Goal: Task Accomplishment & Management: Use online tool/utility

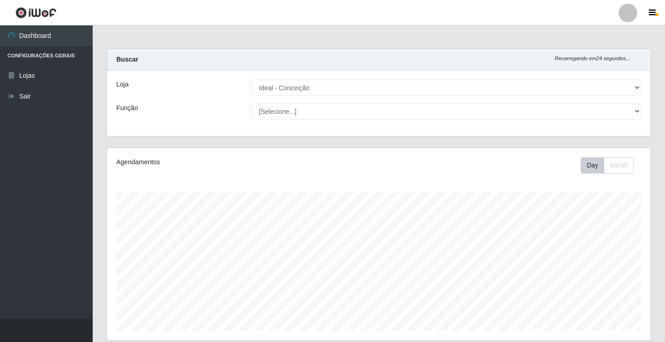
select select "231"
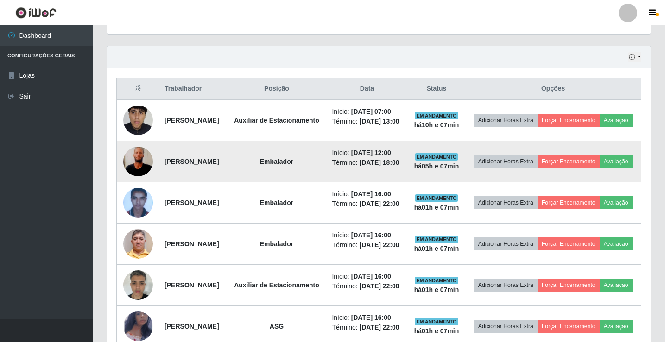
scroll to position [192, 544]
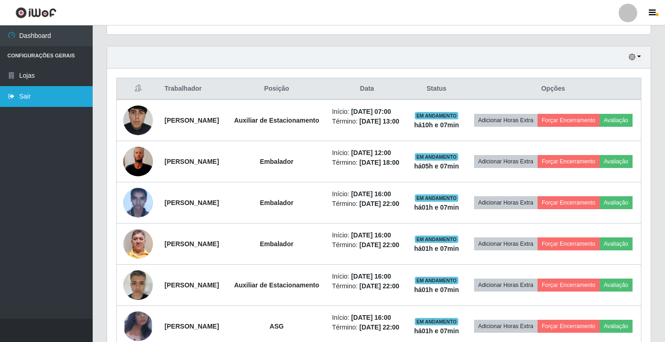
click at [24, 89] on link "Sair" at bounding box center [46, 96] width 93 height 21
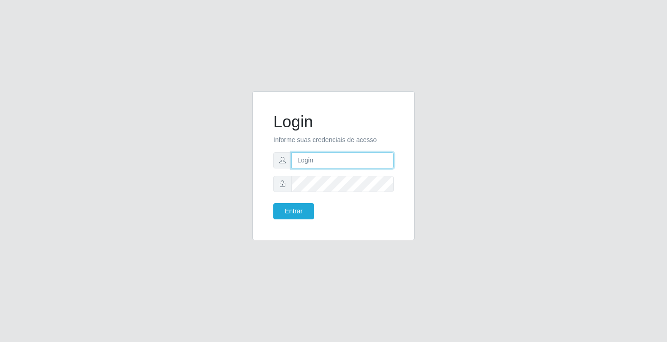
click at [313, 164] on input "text" at bounding box center [342, 160] width 102 height 16
type input "ediane@ideal"
click at [273, 203] on button "Entrar" at bounding box center [293, 211] width 41 height 16
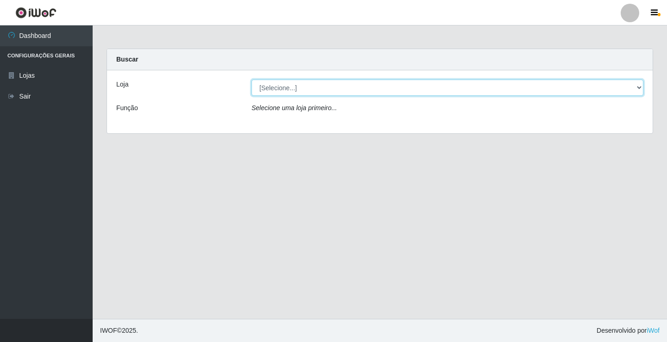
click at [294, 85] on select "[Selecione...] Ideal - Conceição" at bounding box center [448, 88] width 392 height 16
select select "231"
click at [252, 80] on select "[Selecione...] Ideal - Conceição" at bounding box center [448, 88] width 392 height 16
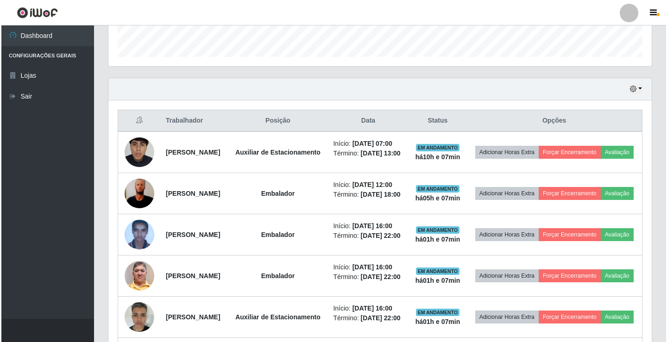
scroll to position [278, 0]
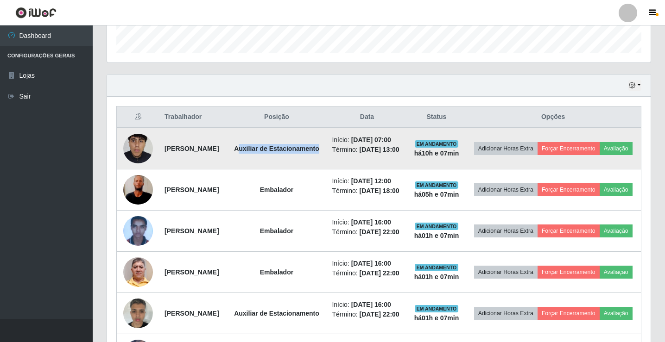
drag, startPoint x: 291, startPoint y: 147, endPoint x: 326, endPoint y: 158, distance: 36.0
click at [319, 152] on strong "Auxiliar de Estacionamento" at bounding box center [276, 148] width 85 height 7
click at [314, 152] on strong "Auxiliar de Estacionamento" at bounding box center [276, 148] width 85 height 7
click at [150, 152] on img at bounding box center [138, 149] width 30 height 66
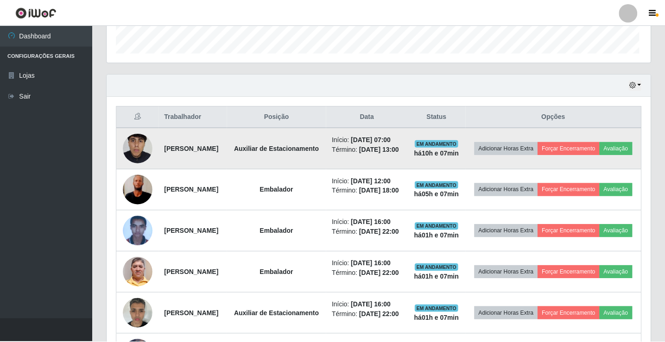
scroll to position [192, 539]
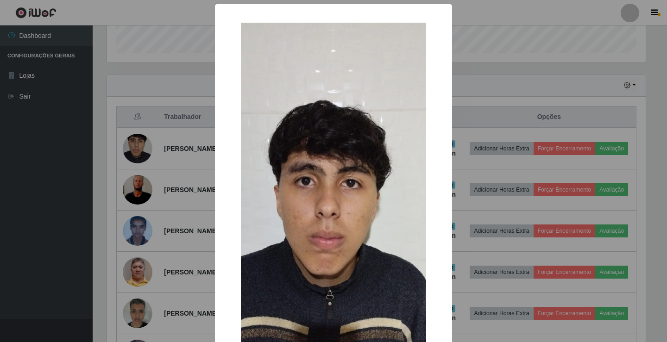
click at [148, 104] on div "× OK Cancel" at bounding box center [333, 171] width 667 height 342
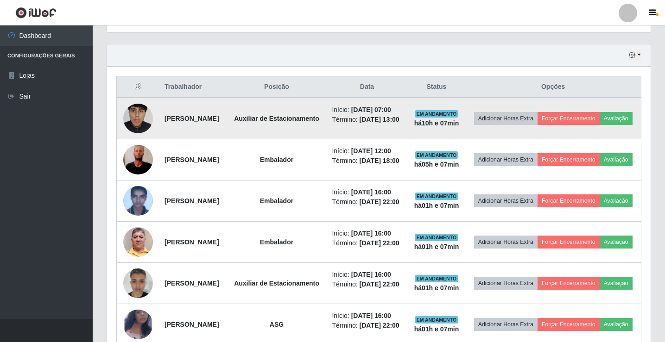
scroll to position [324, 0]
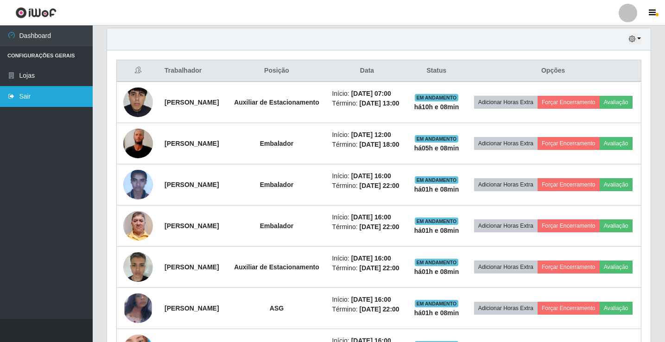
click at [56, 98] on link "Sair" at bounding box center [46, 96] width 93 height 21
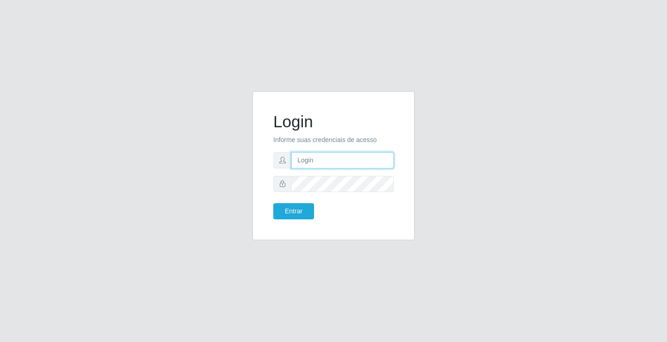
click at [304, 164] on input "text" at bounding box center [342, 160] width 102 height 16
type input "ediane@ideal"
click at [273, 203] on button "Entrar" at bounding box center [293, 211] width 41 height 16
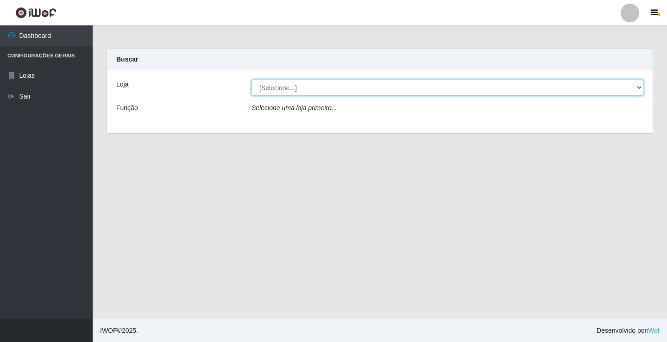
drag, startPoint x: 293, startPoint y: 90, endPoint x: 295, endPoint y: 95, distance: 5.7
click at [293, 90] on select "[Selecione...] Ideal - Conceição" at bounding box center [448, 88] width 392 height 16
select select "231"
click at [252, 80] on select "[Selecione...] Ideal - Conceição" at bounding box center [448, 88] width 392 height 16
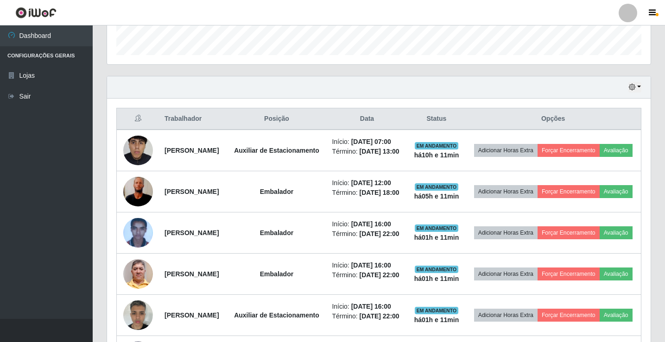
scroll to position [278, 0]
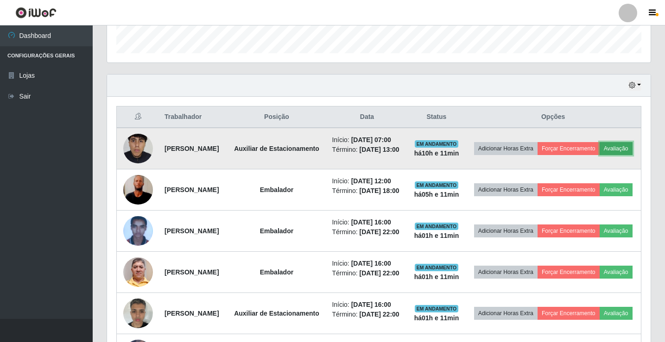
click at [600, 155] on button "Avaliação" at bounding box center [616, 148] width 33 height 13
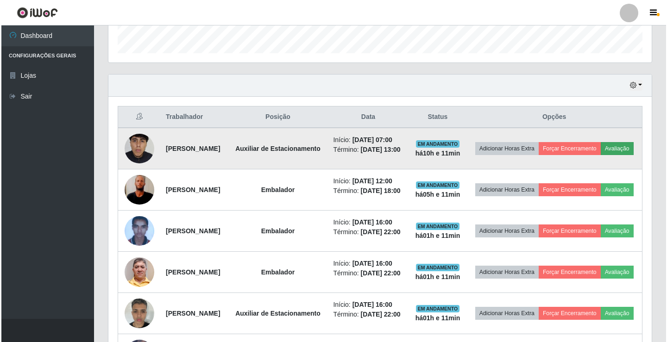
scroll to position [192, 539]
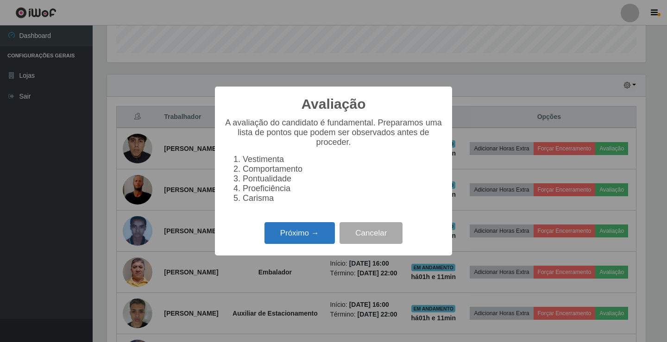
click at [307, 234] on button "Próximo →" at bounding box center [300, 233] width 70 height 22
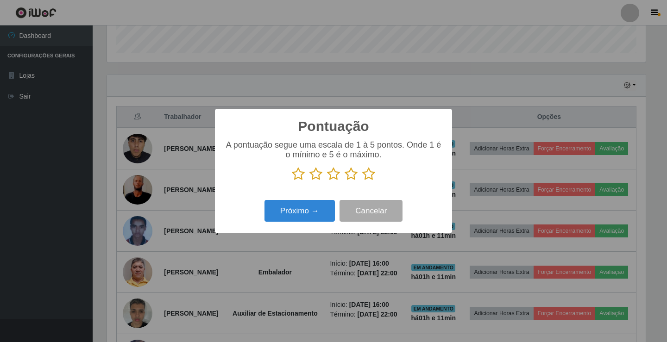
click at [367, 178] on icon at bounding box center [368, 174] width 13 height 14
click at [362, 181] on input "radio" at bounding box center [362, 181] width 0 height 0
click at [306, 221] on button "Próximo →" at bounding box center [300, 211] width 70 height 22
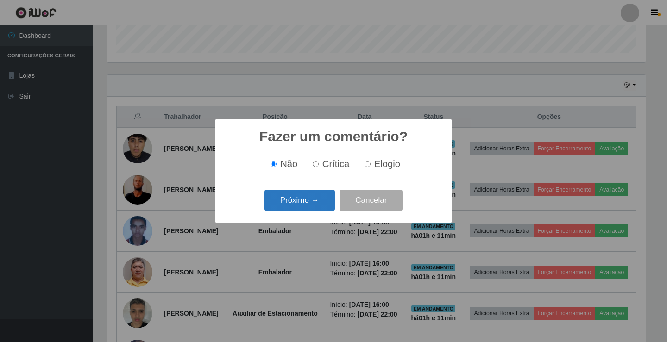
click at [308, 203] on button "Próximo →" at bounding box center [300, 201] width 70 height 22
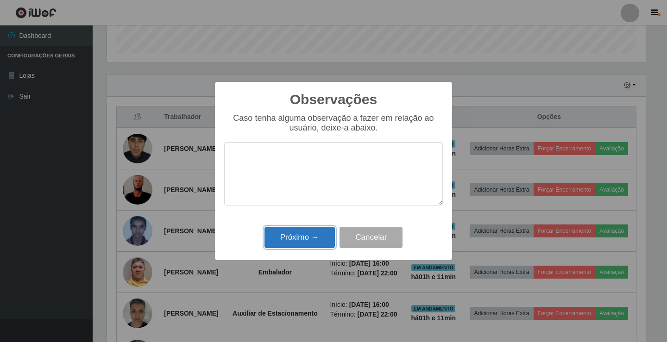
click at [299, 243] on button "Próximo →" at bounding box center [300, 238] width 70 height 22
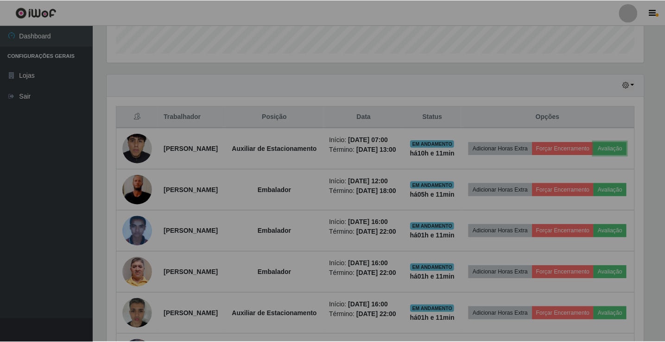
scroll to position [192, 544]
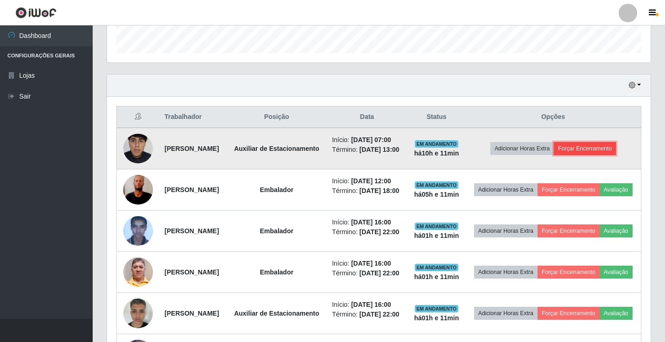
click at [606, 146] on button "Forçar Encerramento" at bounding box center [585, 148] width 62 height 13
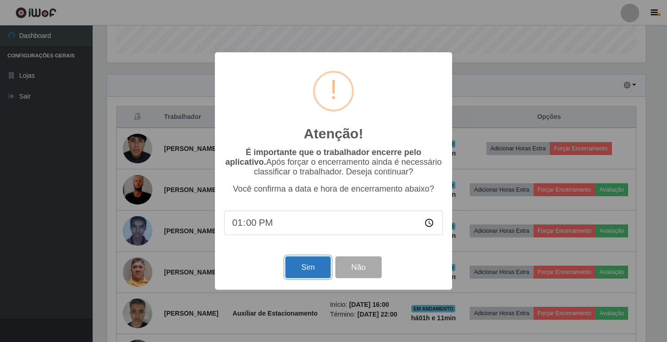
click at [310, 267] on button "Sim" at bounding box center [307, 268] width 45 height 22
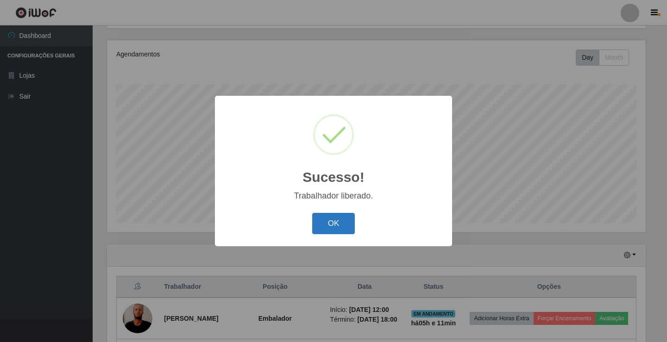
click at [336, 226] on button "OK" at bounding box center [333, 224] width 43 height 22
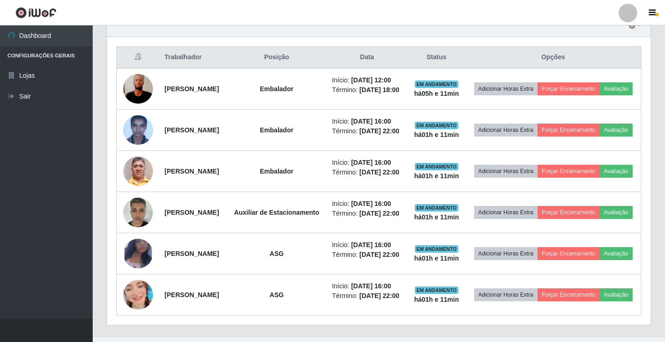
scroll to position [340, 0]
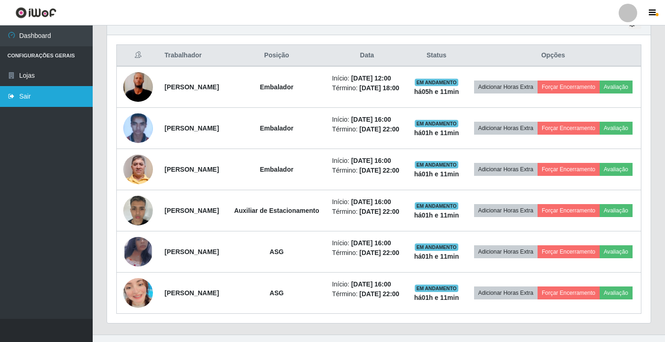
click at [41, 91] on link "Sair" at bounding box center [46, 96] width 93 height 21
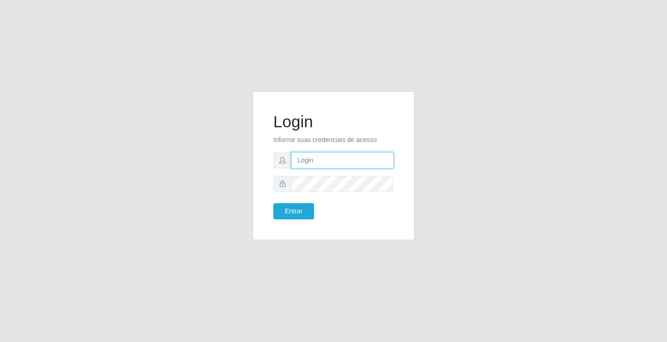
click at [313, 159] on input "text" at bounding box center [342, 160] width 102 height 16
type input "ediane@ideal"
click at [273, 203] on button "Entrar" at bounding box center [293, 211] width 41 height 16
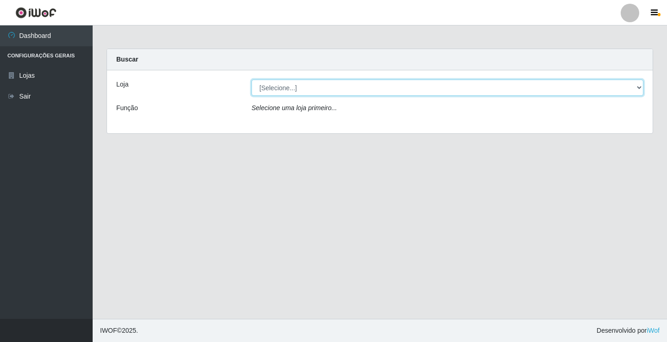
click at [281, 86] on select "[Selecione...] Ideal - Conceição" at bounding box center [448, 88] width 392 height 16
select select "231"
click at [252, 80] on select "[Selecione...] Ideal - Conceição" at bounding box center [448, 88] width 392 height 16
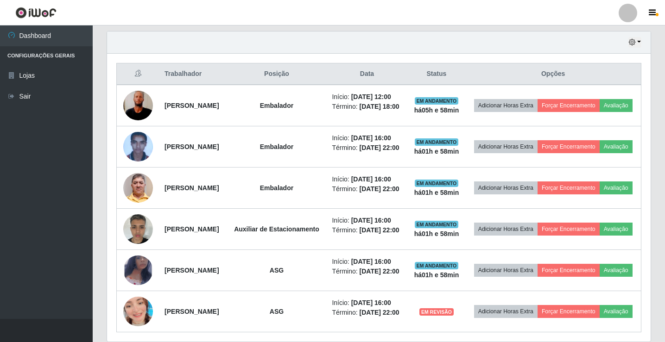
scroll to position [324, 0]
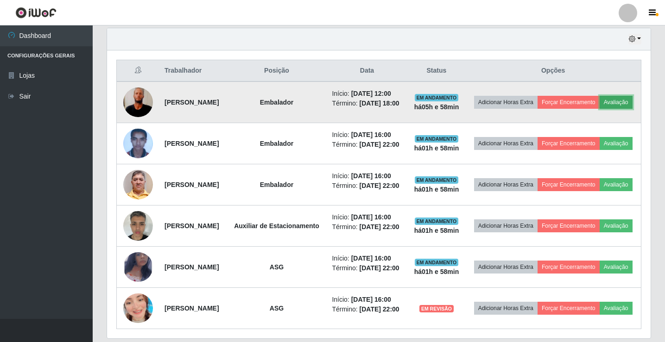
click at [600, 109] on button "Avaliação" at bounding box center [616, 102] width 33 height 13
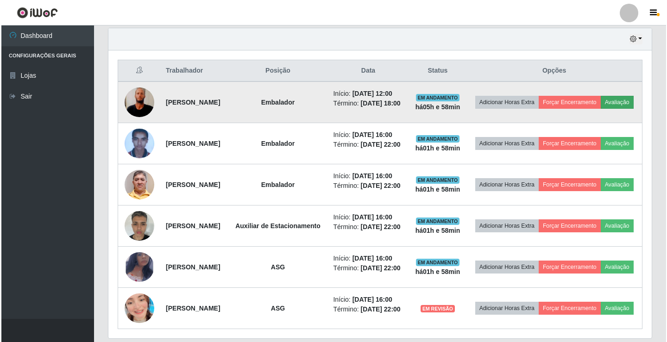
scroll to position [192, 539]
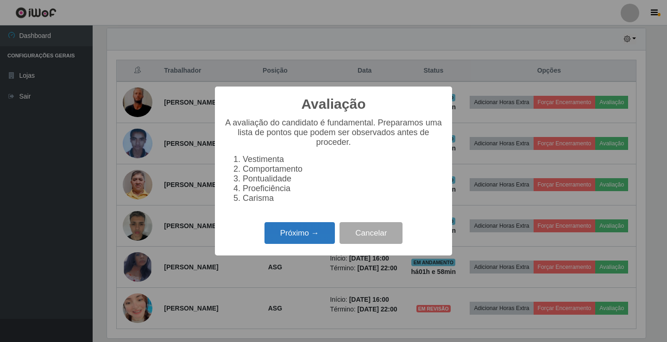
click at [319, 229] on button "Próximo →" at bounding box center [300, 233] width 70 height 22
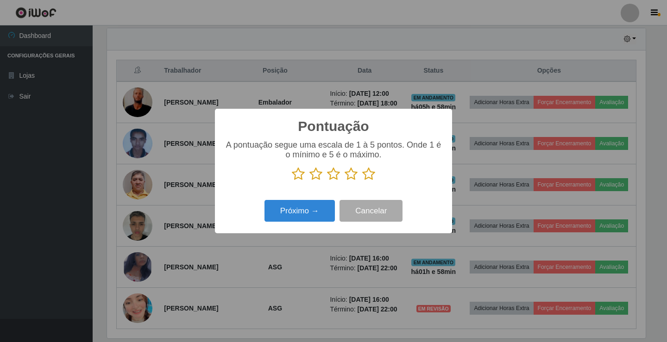
click at [370, 181] on icon at bounding box center [368, 174] width 13 height 14
click at [362, 181] on input "radio" at bounding box center [362, 181] width 0 height 0
click at [305, 204] on button "Próximo →" at bounding box center [300, 211] width 70 height 22
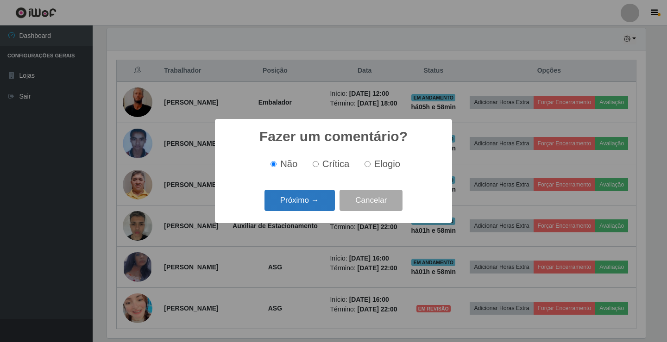
click at [303, 210] on button "Próximo →" at bounding box center [300, 201] width 70 height 22
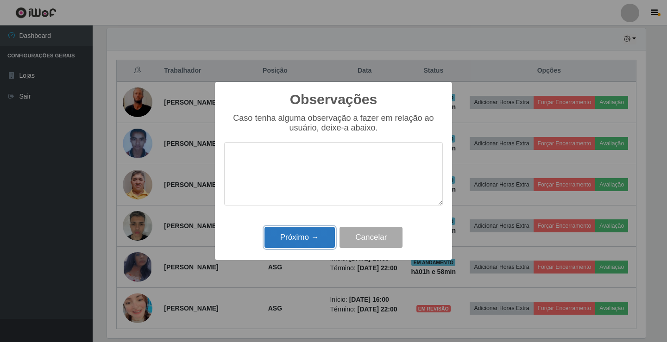
click at [302, 233] on button "Próximo →" at bounding box center [300, 238] width 70 height 22
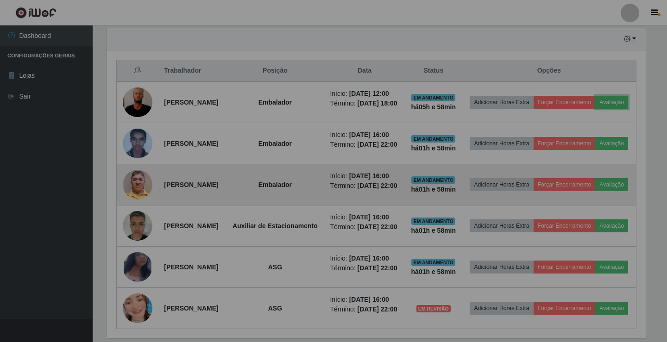
scroll to position [192, 544]
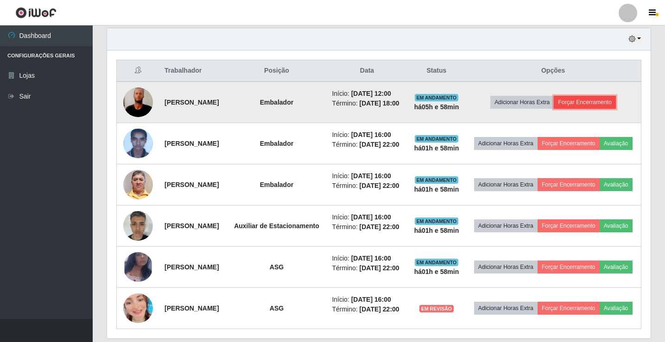
click at [600, 101] on button "Forçar Encerramento" at bounding box center [585, 102] width 62 height 13
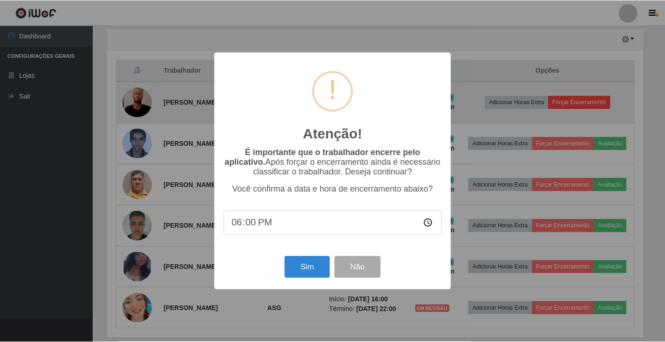
scroll to position [192, 539]
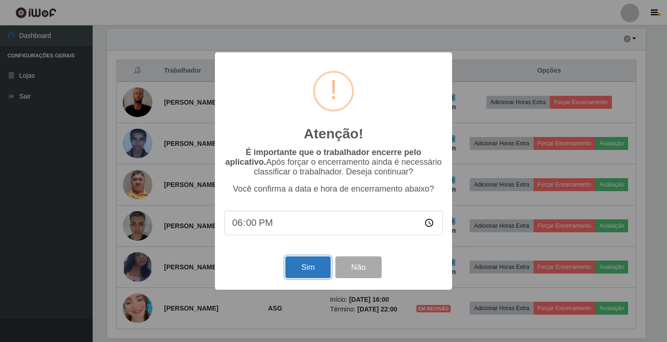
click at [308, 273] on button "Sim" at bounding box center [307, 268] width 45 height 22
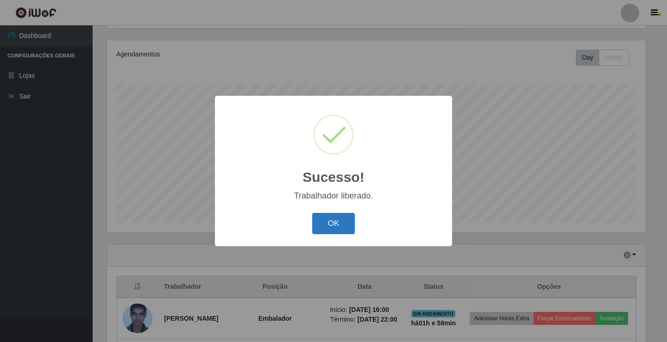
click at [331, 228] on button "OK" at bounding box center [333, 224] width 43 height 22
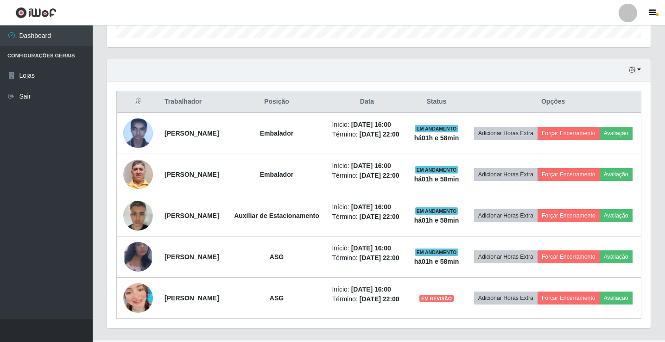
scroll to position [340, 0]
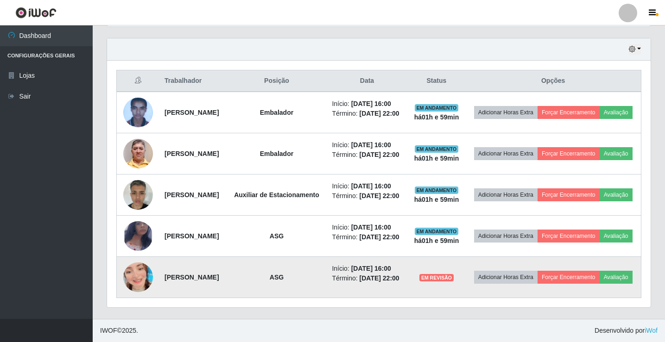
click at [140, 286] on img at bounding box center [138, 277] width 30 height 53
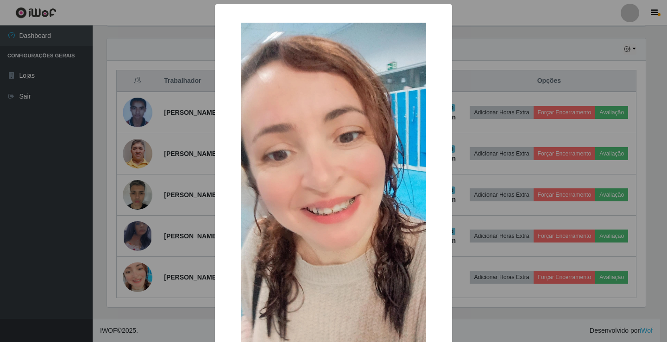
click at [82, 228] on div "× OK Cancel" at bounding box center [333, 171] width 667 height 342
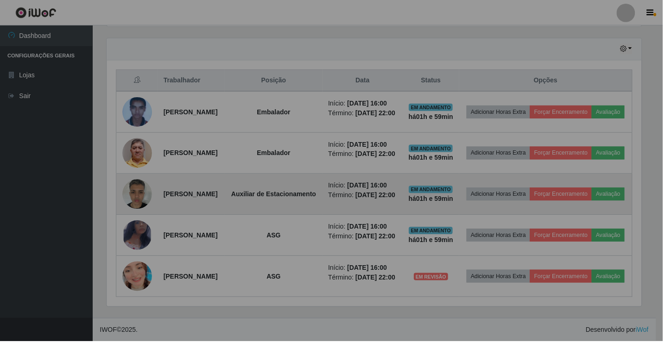
scroll to position [192, 544]
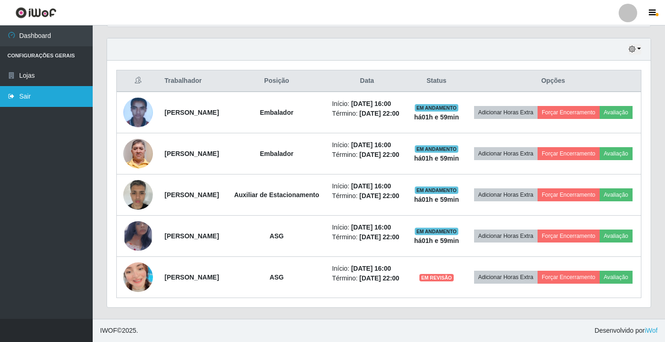
click at [17, 99] on link "Sair" at bounding box center [46, 96] width 93 height 21
